Goal: Transaction & Acquisition: Complete application form

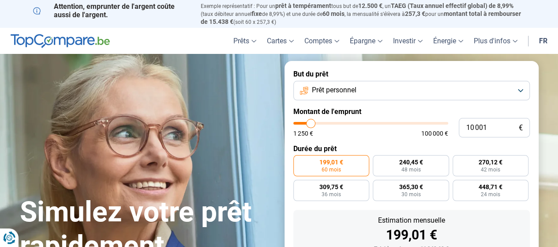
type input "9 000"
type input "9000"
type input "9 250"
type input "9250"
type input "9 750"
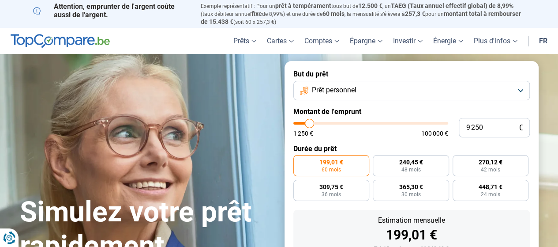
type input "9750"
type input "10 500"
type input "10500"
type input "11 000"
type input "11000"
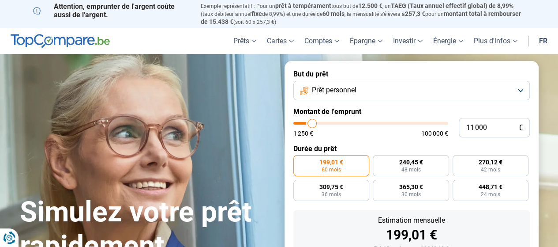
type input "11 750"
type input "11750"
type input "12 000"
type input "12000"
type input "12 250"
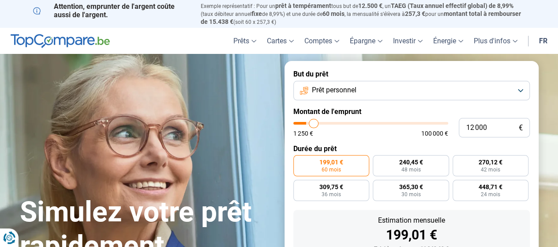
type input "12250"
type input "12 500"
type input "12500"
type input "13 000"
type input "13000"
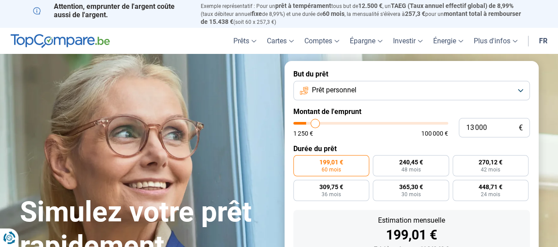
type input "13 250"
type input "13250"
type input "13 500"
type input "13500"
type input "13 750"
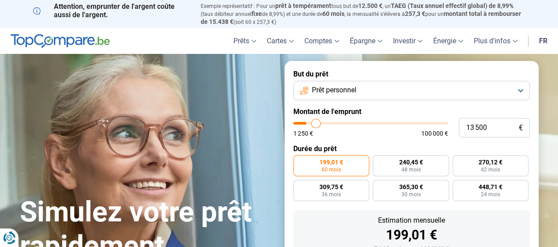
type input "13750"
type input "14 000"
type input "14000"
type input "14 250"
type input "14250"
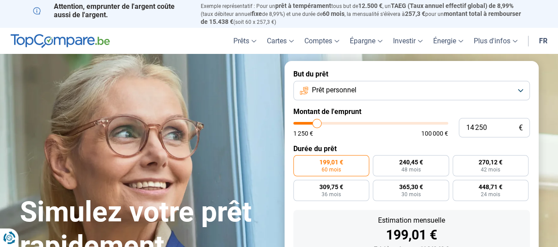
type input "14 750"
type input "14750"
type input "15 250"
type input "15250"
type input "15 500"
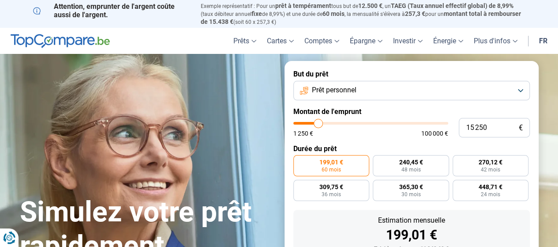
type input "15500"
type input "16 000"
type input "16000"
type input "16 250"
type input "16250"
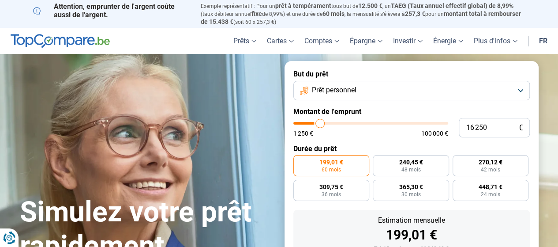
type input "16 500"
type input "16500"
type input "16 750"
type input "16750"
type input "17 000"
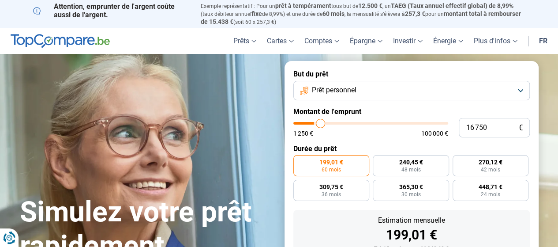
type input "17000"
type input "17 250"
type input "17250"
type input "17 500"
type input "17500"
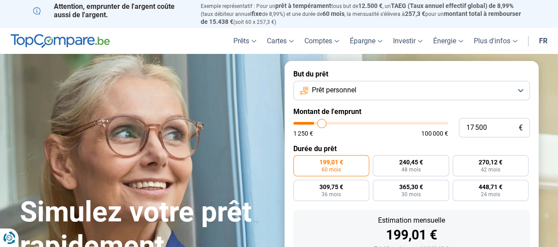
type input "18 250"
type input "18250"
type input "18 500"
type input "18500"
type input "18 750"
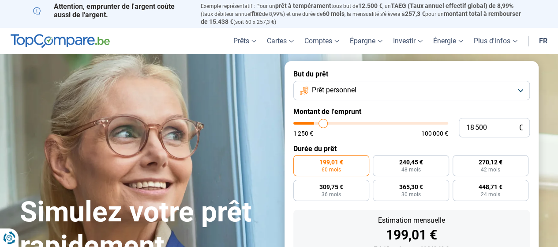
type input "18750"
type input "19 000"
type input "19000"
type input "19 250"
type input "19250"
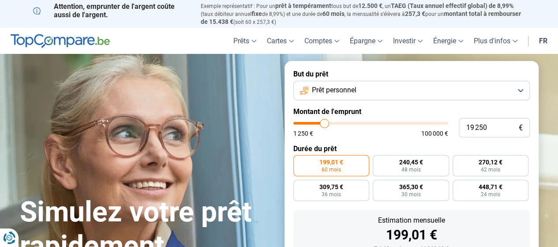
type input "19 500"
type input "19500"
type input "20 000"
type input "20000"
type input "20 250"
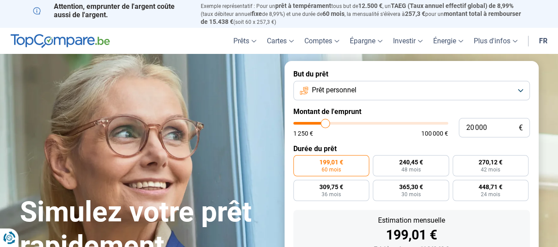
type input "20250"
type input "20 750"
type input "20750"
type input "21 000"
type input "21000"
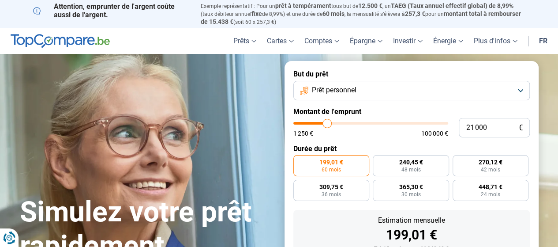
type input "21 250"
type input "21250"
type input "21 750"
type input "21750"
type input "22 250"
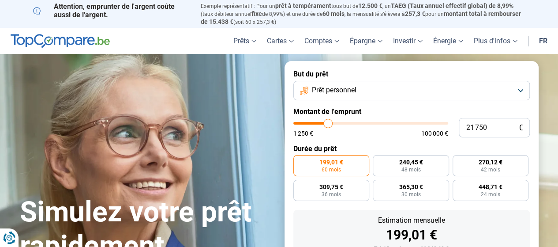
type input "22250"
type input "22 500"
type input "22500"
type input "23 250"
type input "23250"
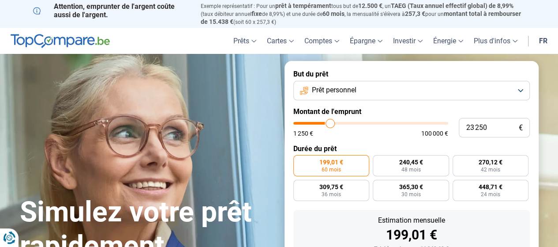
type input "23 500"
type input "23500"
type input "23 750"
type input "23750"
type input "24 000"
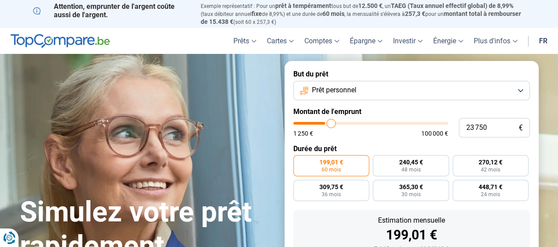
type input "24000"
type input "24 250"
type input "24250"
type input "24 500"
type input "24500"
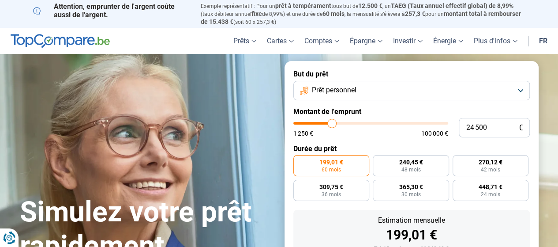
type input "24 750"
type input "24750"
type input "25 500"
type input "25500"
type input "26 000"
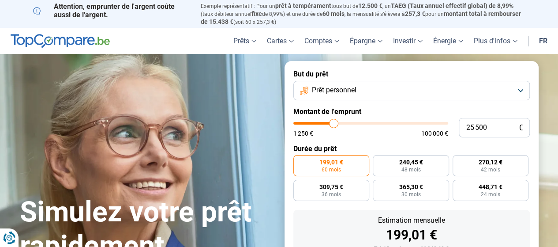
type input "26000"
type input "26 500"
type input "26500"
type input "26 750"
type input "26750"
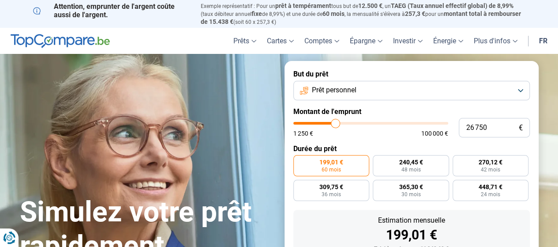
type input "27 250"
type input "27250"
type input "28 000"
type input "28000"
type input "28 750"
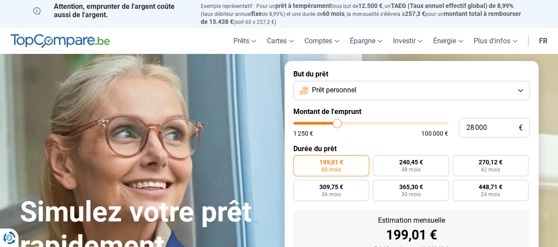
type input "28750"
type input "29 500"
type input "29500"
type input "30 000"
type input "30000"
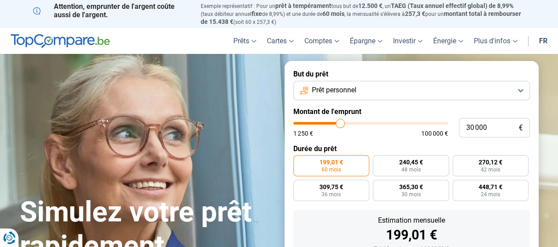
type input "30 250"
type input "30250"
type input "30 500"
type input "30500"
type input "30 750"
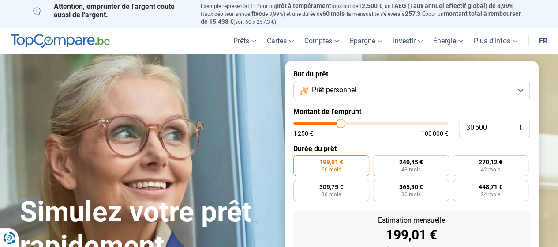
type input "30750"
type input "31 500"
type input "31500"
type input "31 750"
type input "31750"
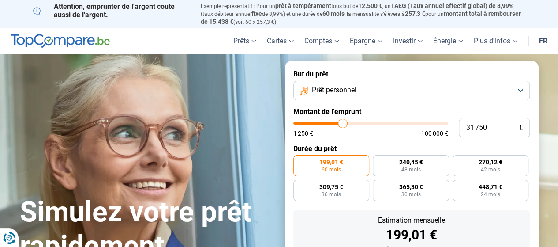
type input "32 000"
type input "32000"
type input "32 500"
type input "32500"
type input "32 750"
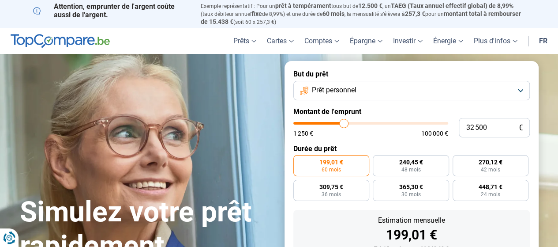
type input "32750"
type input "33 250"
type input "33250"
type input "34 000"
type input "34000"
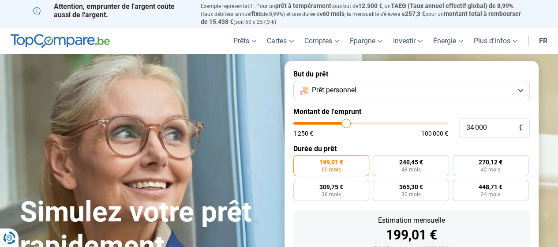
type input "34 500"
type input "34500"
type input "35 250"
type input "35250"
type input "35 500"
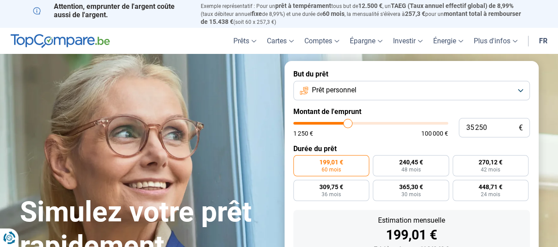
type input "35500"
type input "35 750"
type input "35750"
type input "36 000"
type input "36000"
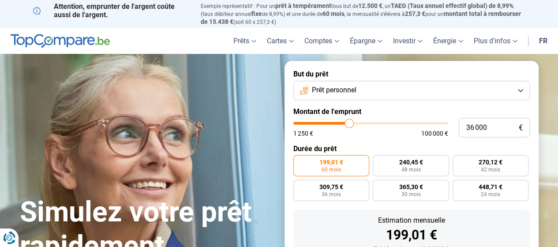
type input "35 750"
type input "35750"
type input "35 500"
type input "35500"
type input "35 250"
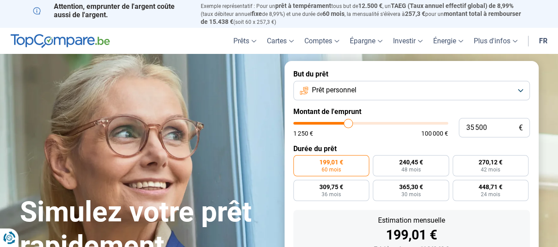
type input "35250"
type input "35 000"
drag, startPoint x: 309, startPoint y: 124, endPoint x: 348, endPoint y: 126, distance: 38.4
type input "35000"
click at [348, 124] on input "range" at bounding box center [370, 123] width 155 height 3
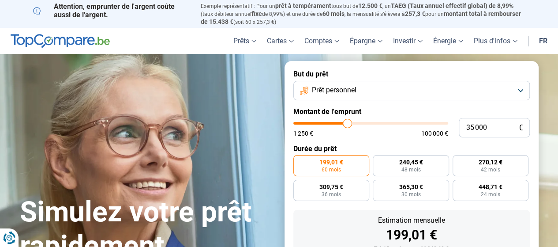
radio input "false"
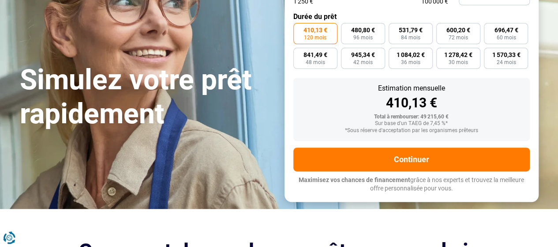
scroll to position [132, 0]
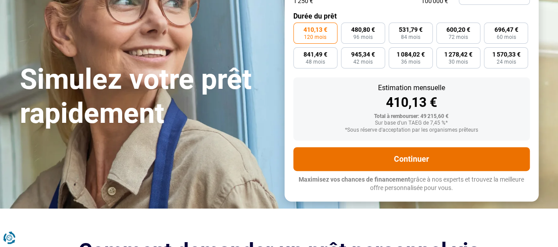
click at [403, 159] on button "Continuer" at bounding box center [411, 159] width 236 height 24
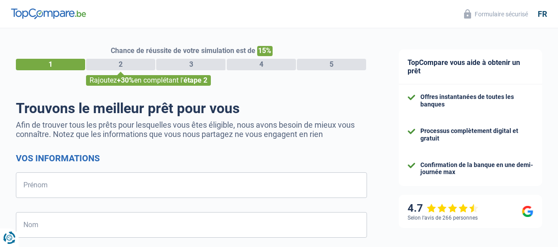
select select "32"
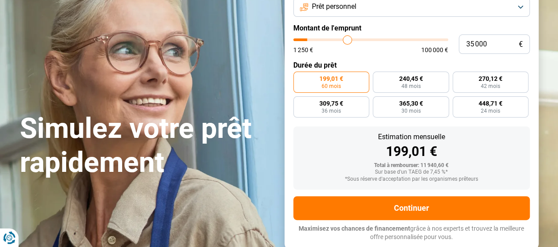
scroll to position [44, 0]
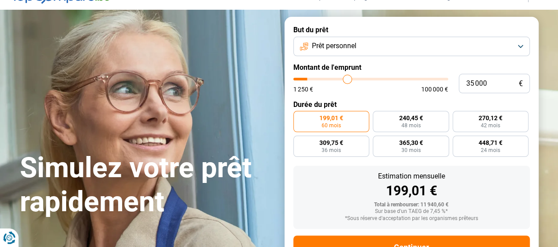
click at [346, 80] on input "range" at bounding box center [370, 79] width 155 height 3
type input "10 001"
type input "10000"
radio input "false"
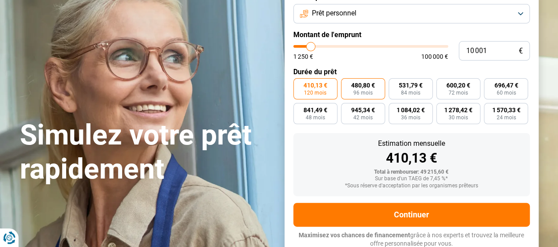
scroll to position [79, 0]
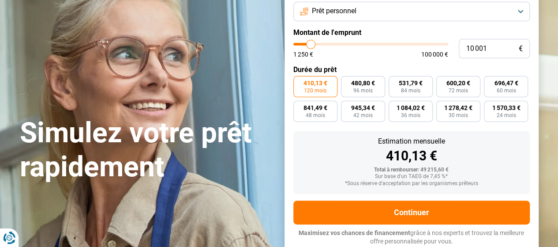
type input "60 750"
type input "60750"
click at [386, 44] on input "range" at bounding box center [370, 44] width 155 height 3
type input "48 500"
type input "48500"
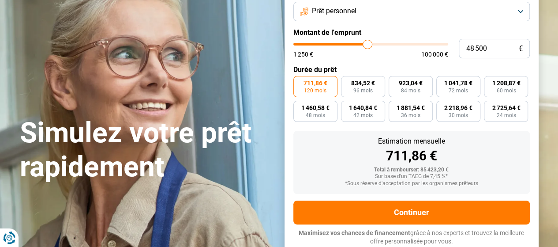
click at [367, 43] on input "range" at bounding box center [370, 44] width 155 height 3
type input "44 500"
type input "44500"
click at [361, 43] on input "range" at bounding box center [370, 44] width 155 height 3
click at [357, 43] on input "range" at bounding box center [370, 44] width 155 height 3
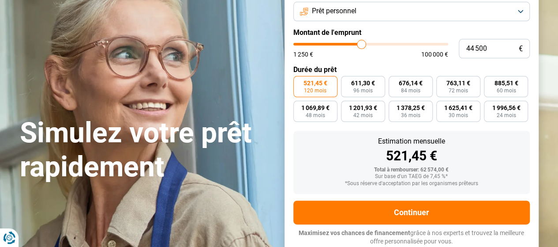
type input "38 000"
type input "38000"
click at [352, 43] on input "range" at bounding box center [370, 44] width 155 height 3
click at [348, 43] on input "range" at bounding box center [370, 44] width 155 height 3
type input "34 000"
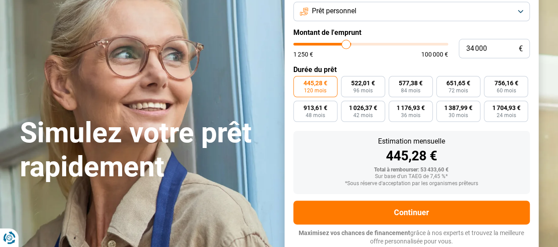
type input "34000"
click at [346, 43] on input "range" at bounding box center [370, 44] width 155 height 3
click at [345, 45] on input "range" at bounding box center [370, 44] width 155 height 3
type input "34 500"
type input "34500"
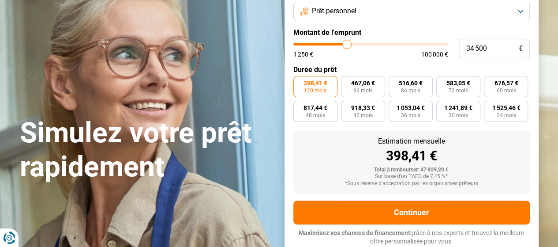
type input "34 750"
type input "34750"
type input "35 000"
type input "35000"
click at [348, 45] on input "range" at bounding box center [370, 44] width 155 height 3
